Goal: Transaction & Acquisition: Purchase product/service

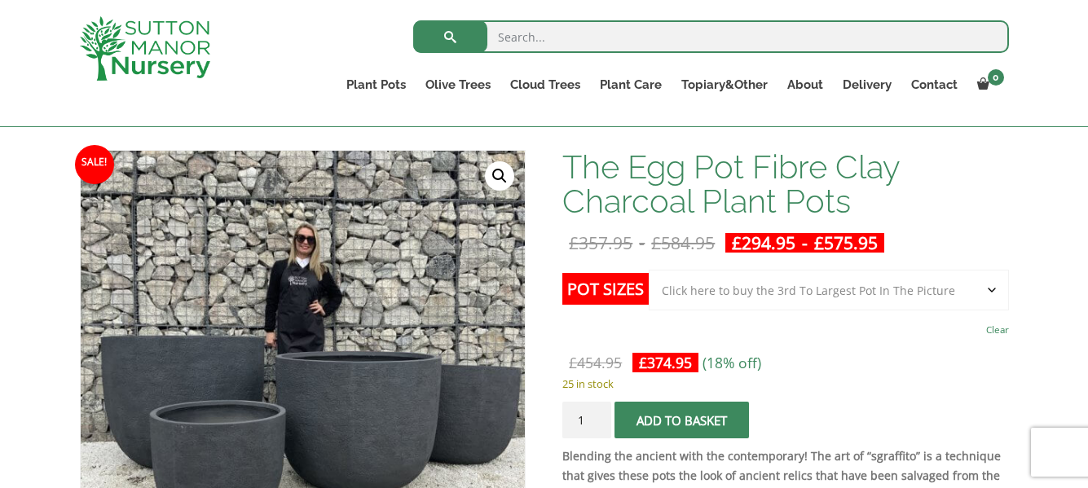
scroll to position [215, 0]
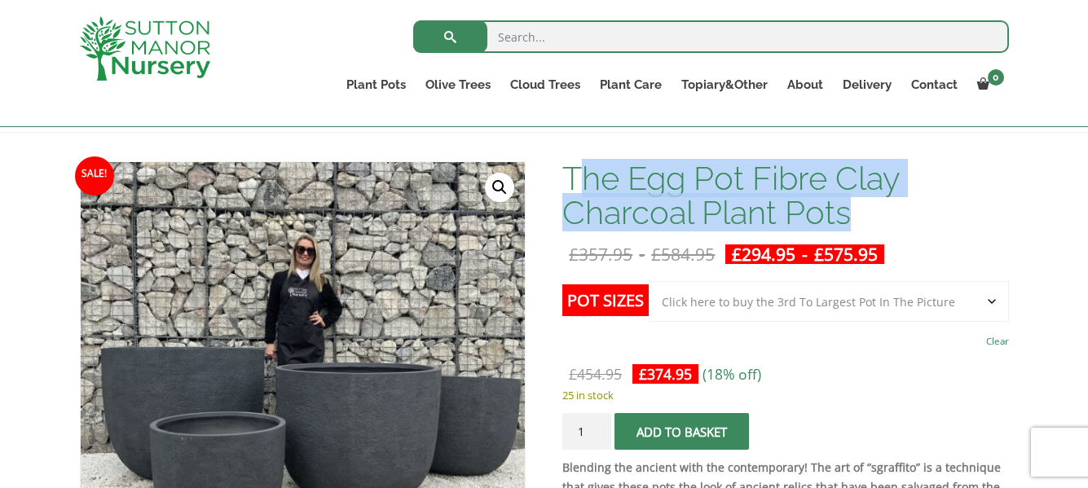
drag, startPoint x: 574, startPoint y: 177, endPoint x: 849, endPoint y: 214, distance: 278.0
click at [849, 214] on h1 "The Egg Pot Fibre Clay Charcoal Plant Pots" at bounding box center [785, 195] width 446 height 68
click at [655, 178] on h1 "The Egg Pot Fibre Clay Charcoal Plant Pots" at bounding box center [785, 195] width 446 height 68
drag, startPoint x: 568, startPoint y: 175, endPoint x: 850, endPoint y: 211, distance: 284.2
click at [850, 211] on h1 "The Egg Pot Fibre Clay Charcoal Plant Pots" at bounding box center [785, 195] width 446 height 68
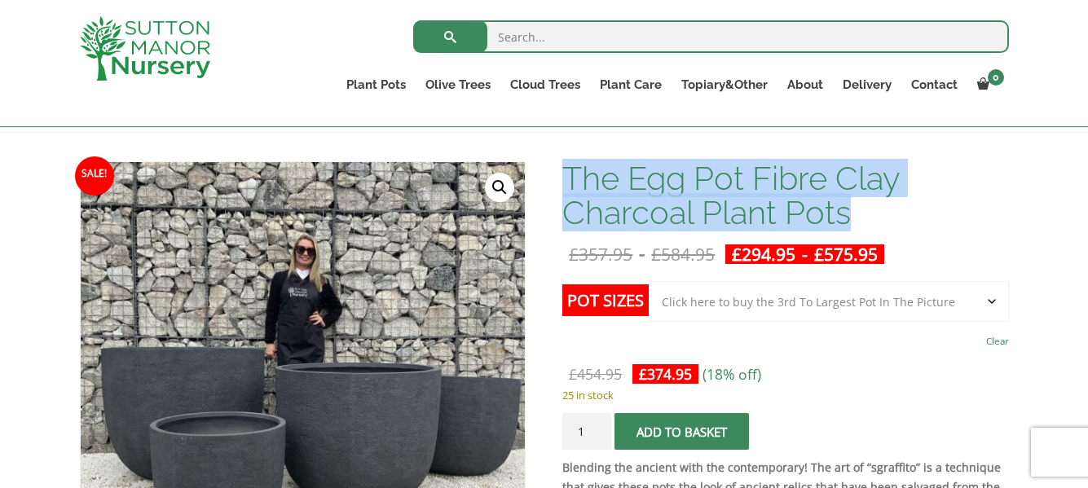
copy h1 "The Egg Pot Fibre Clay Charcoal Plant Pots"
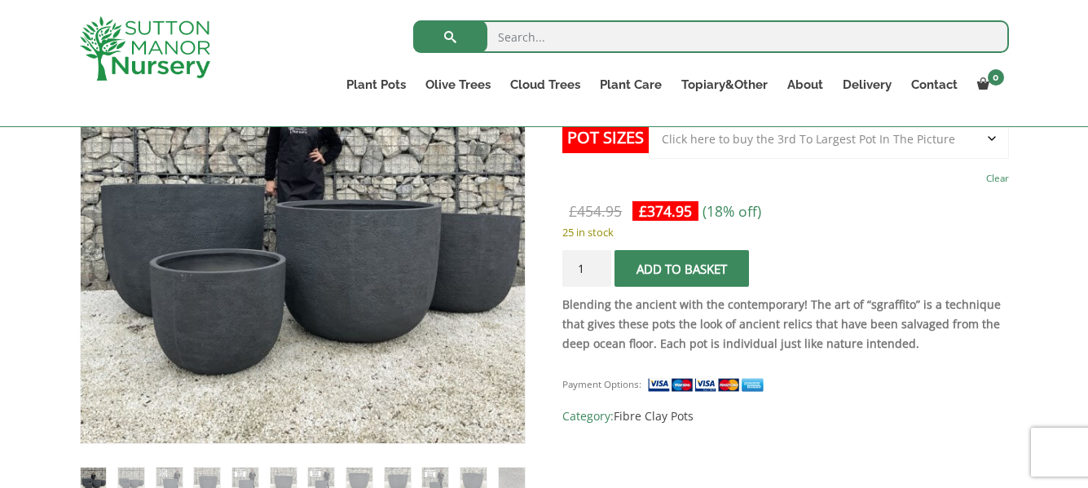
scroll to position [297, 0]
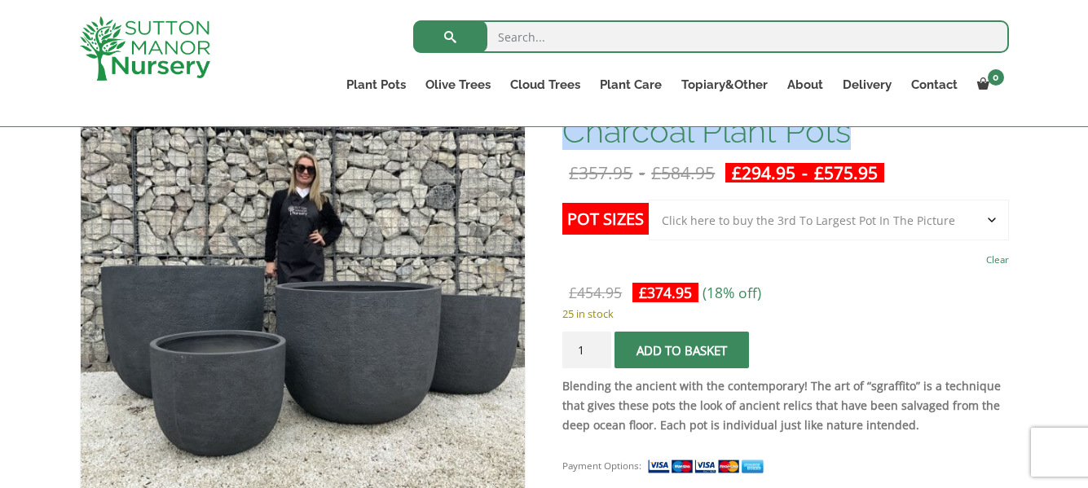
click at [986, 222] on select "Choose an option Click here to buy the 5th To Largest Pot In The Picture Click …" at bounding box center [828, 220] width 359 height 41
click at [649, 200] on select "Choose an option Click here to buy the 5th To Largest Pot In The Picture Click …" at bounding box center [828, 220] width 359 height 41
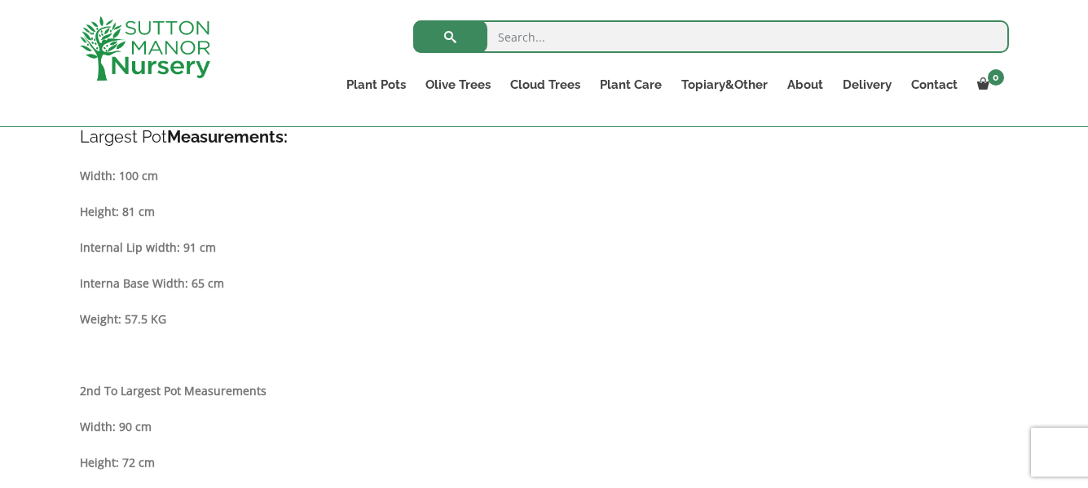
scroll to position [1030, 0]
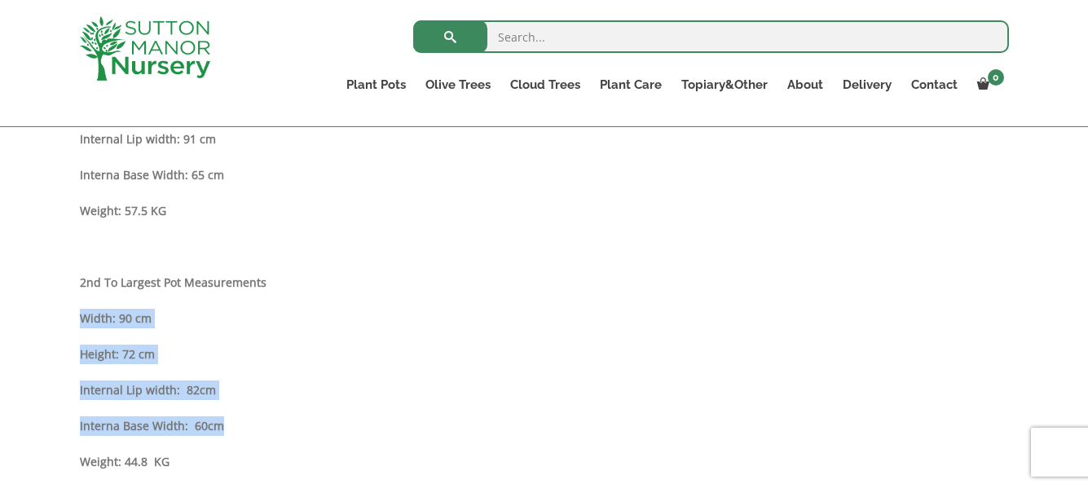
drag, startPoint x: 81, startPoint y: 319, endPoint x: 224, endPoint y: 416, distance: 172.4
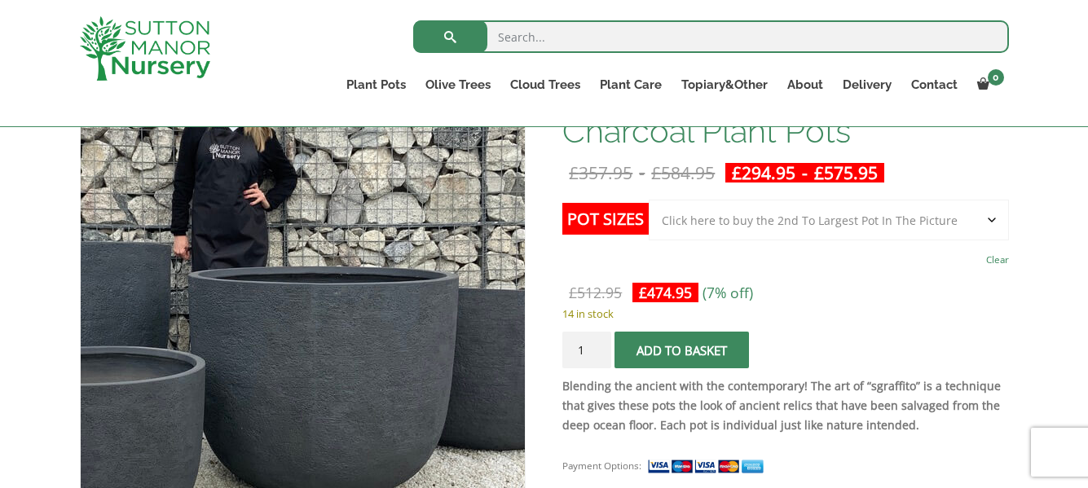
scroll to position [378, 0]
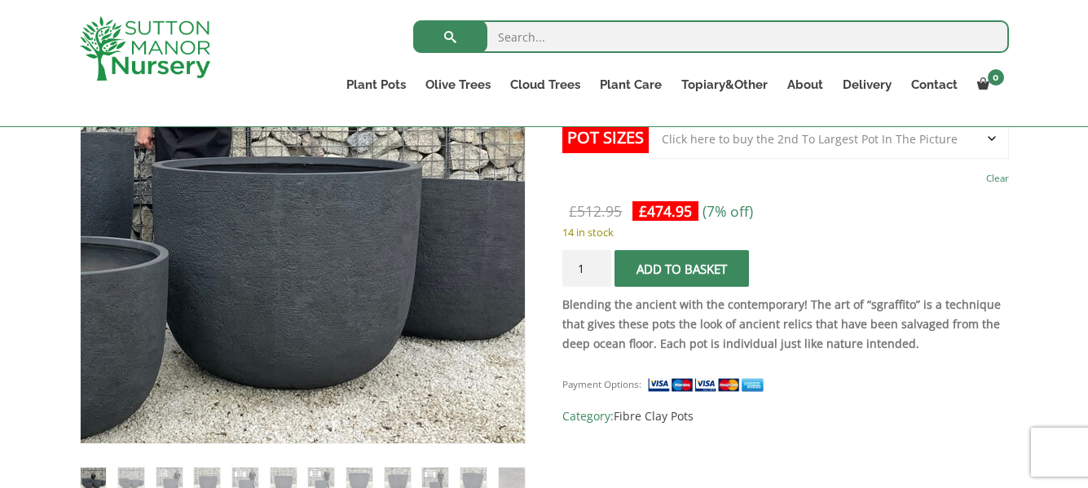
click at [472, 270] on img at bounding box center [196, 192] width 722 height 722
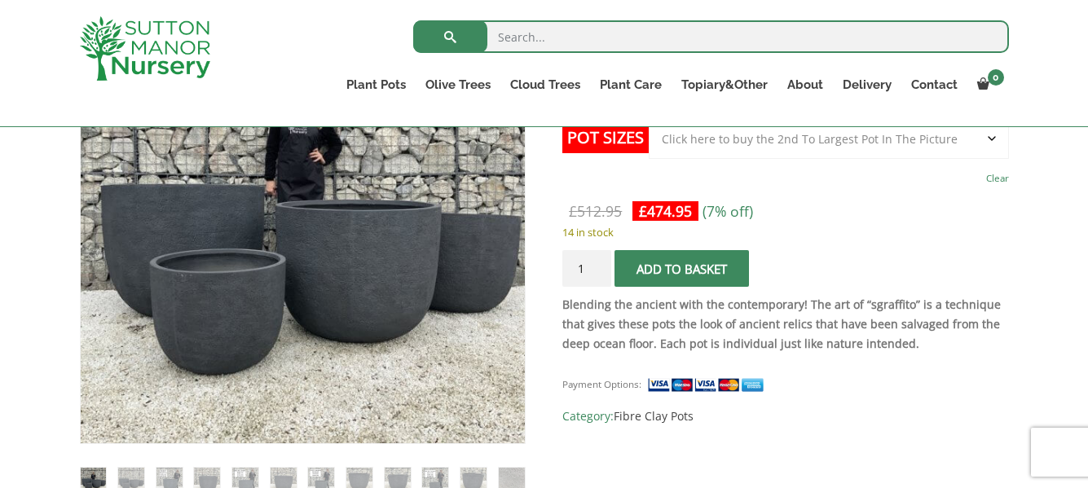
click at [988, 147] on select "Choose an option Click here to buy the 5th To Largest Pot In The Picture Click …" at bounding box center [828, 138] width 359 height 41
click at [649, 118] on select "Choose an option Click here to buy the 5th To Largest Pot In The Picture Click …" at bounding box center [828, 138] width 359 height 41
select select "Click here to buy the 5th To Largest Pot In The Picture"
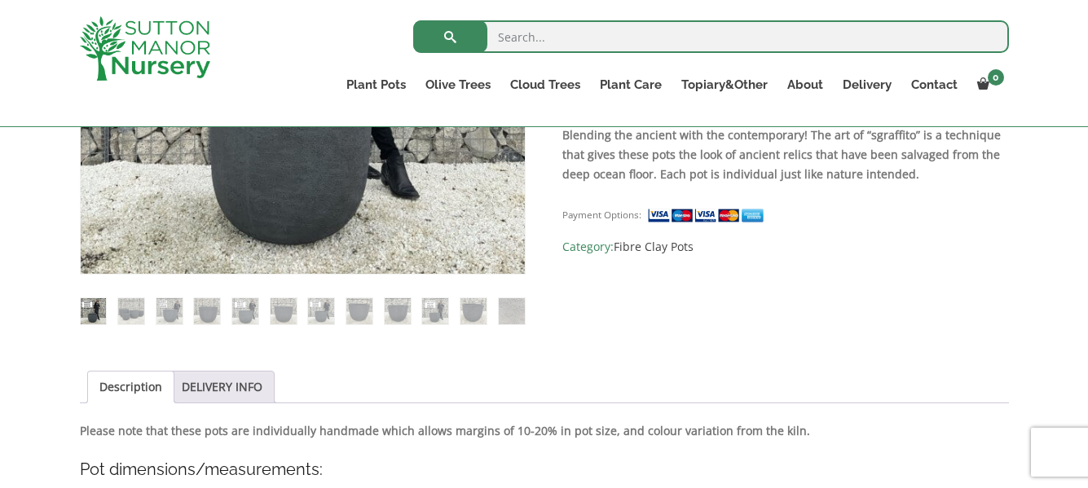
scroll to position [460, 0]
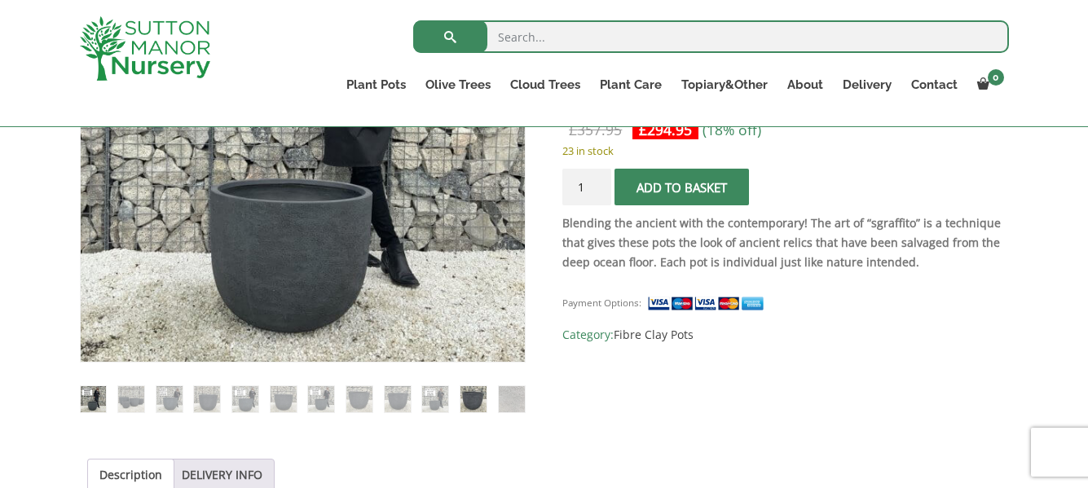
click at [467, 397] on img at bounding box center [473, 399] width 26 height 26
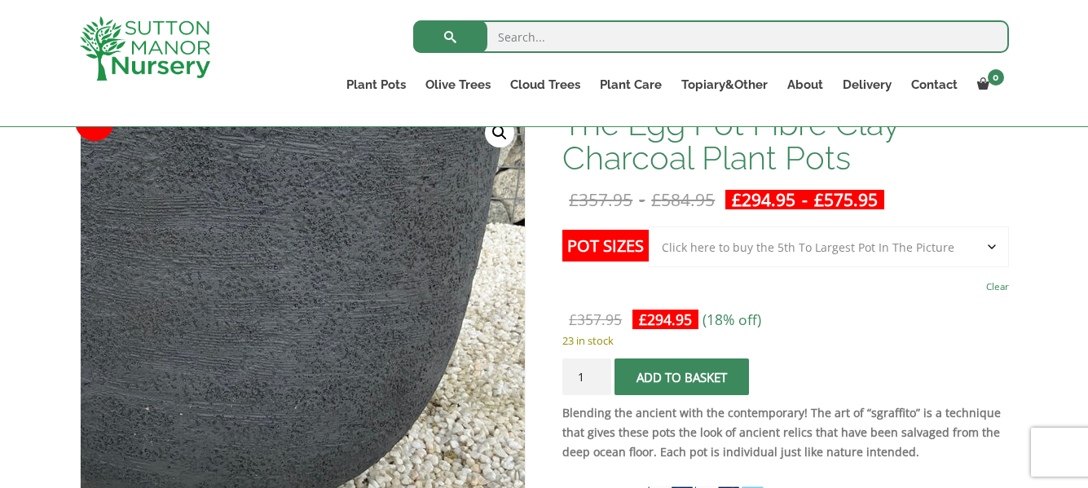
scroll to position [378, 0]
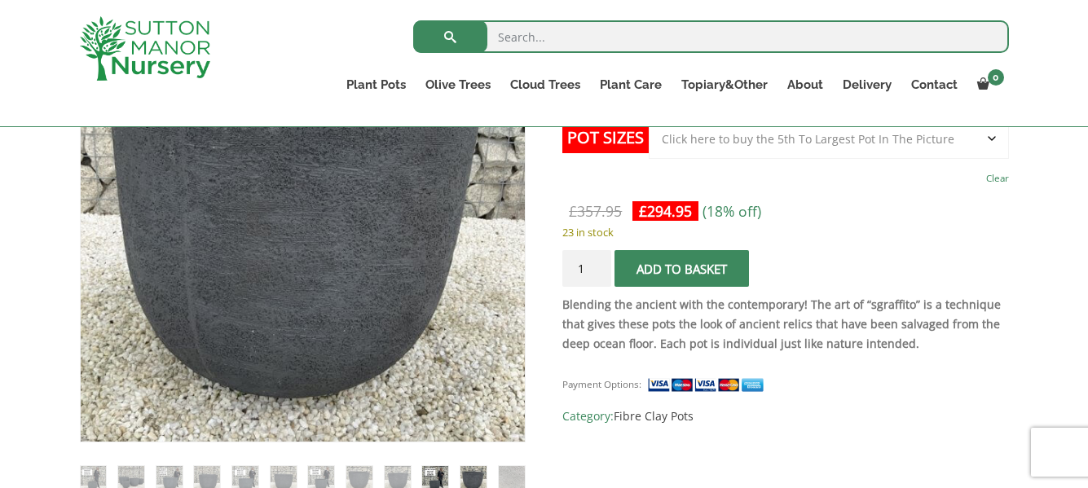
drag, startPoint x: 440, startPoint y: 473, endPoint x: 423, endPoint y: 473, distance: 17.1
click at [439, 473] on img at bounding box center [435, 479] width 26 height 26
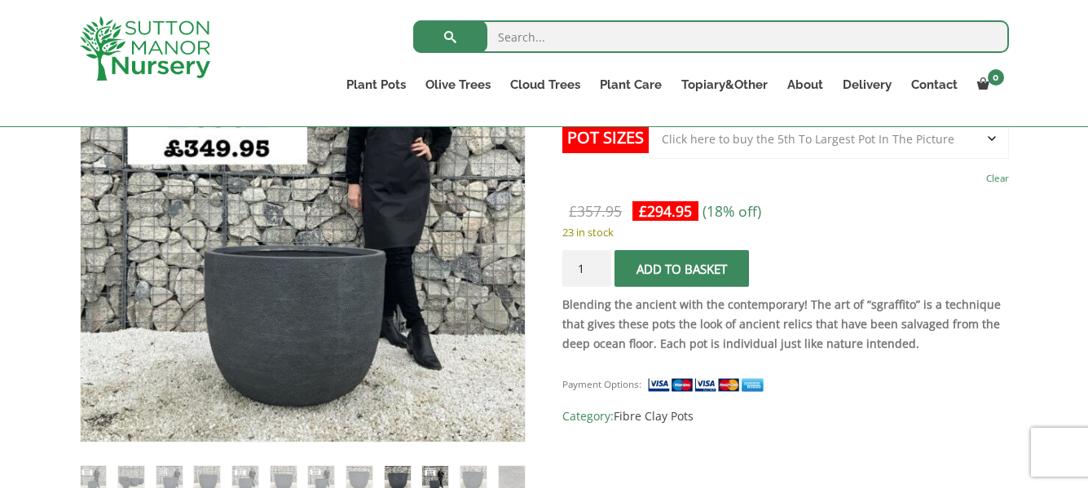
click at [403, 473] on img at bounding box center [398, 479] width 26 height 26
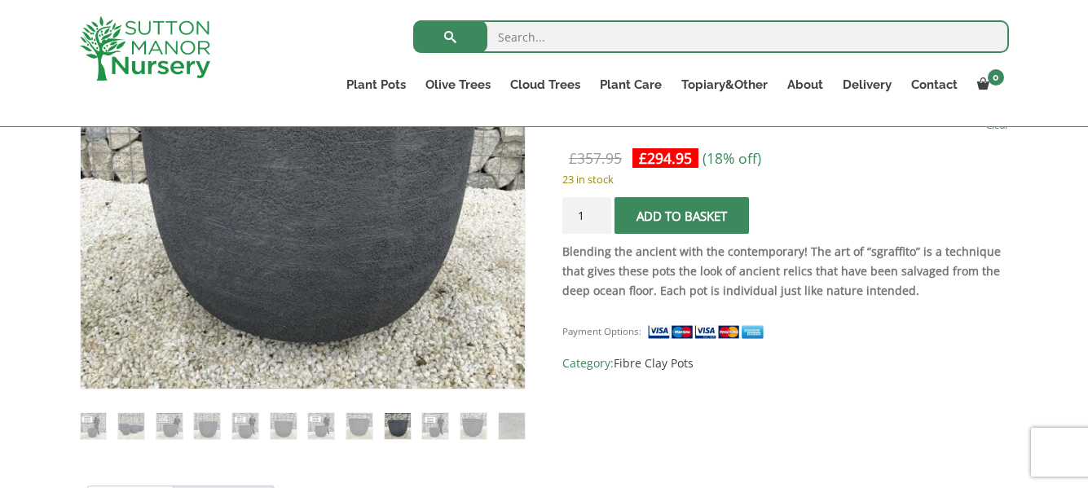
scroll to position [460, 0]
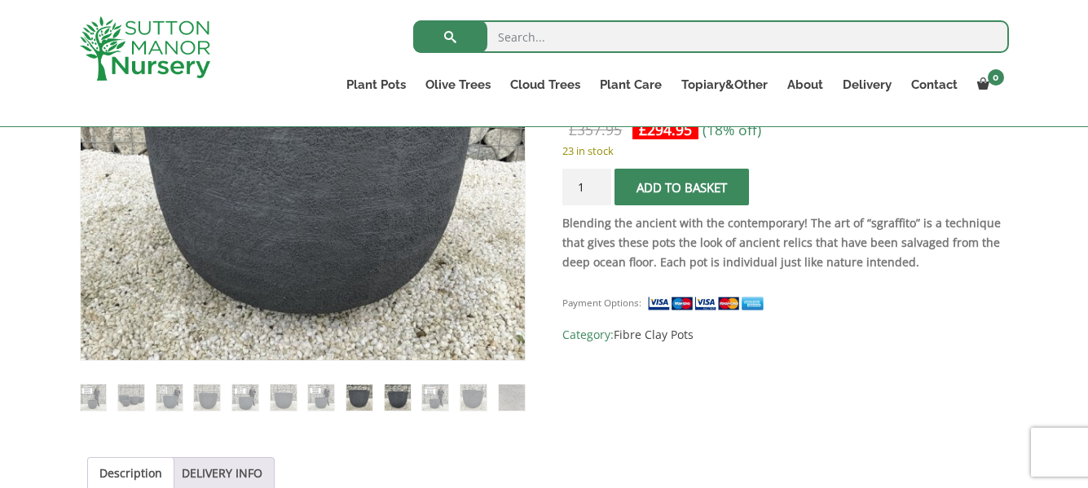
click at [360, 403] on img at bounding box center [359, 398] width 26 height 26
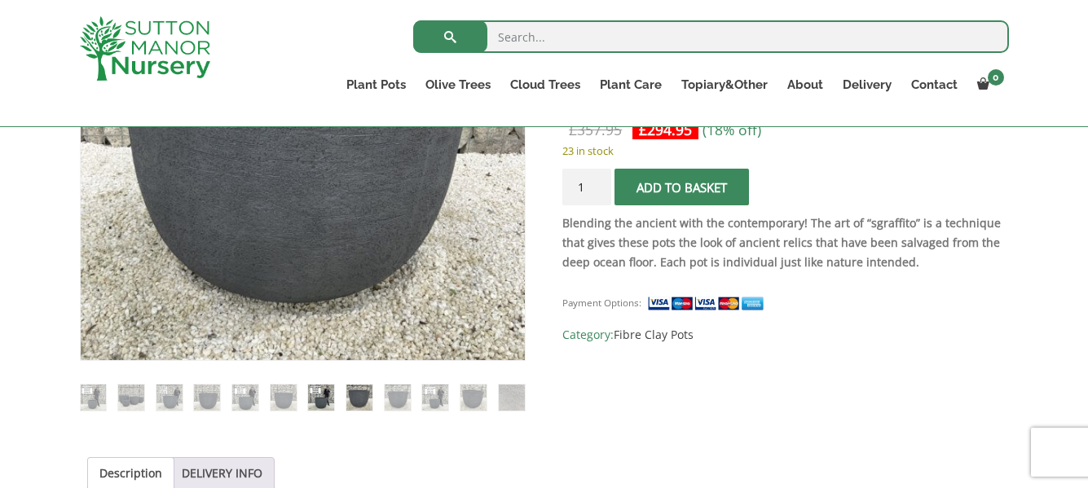
click at [319, 398] on img at bounding box center [321, 398] width 26 height 26
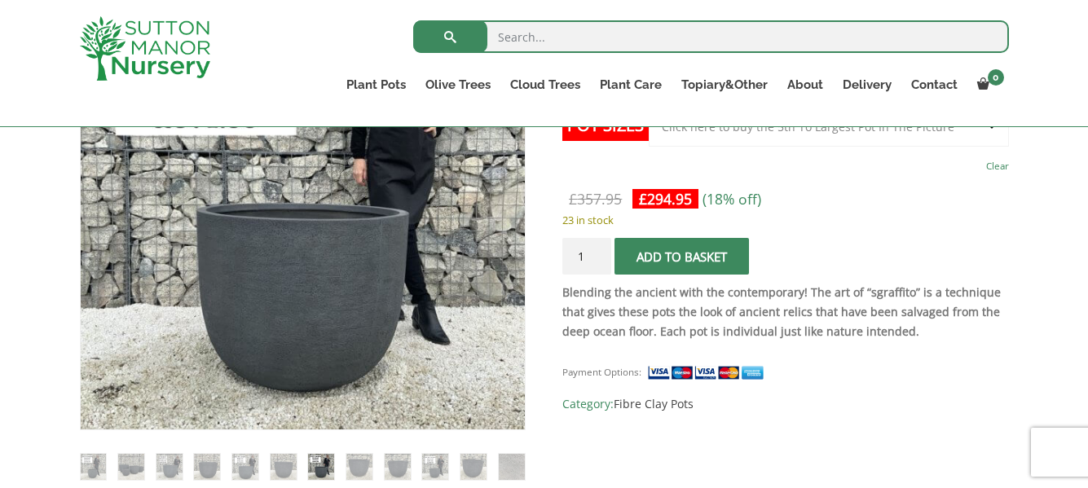
scroll to position [428, 0]
